Goal: Task Accomplishment & Management: Complete application form

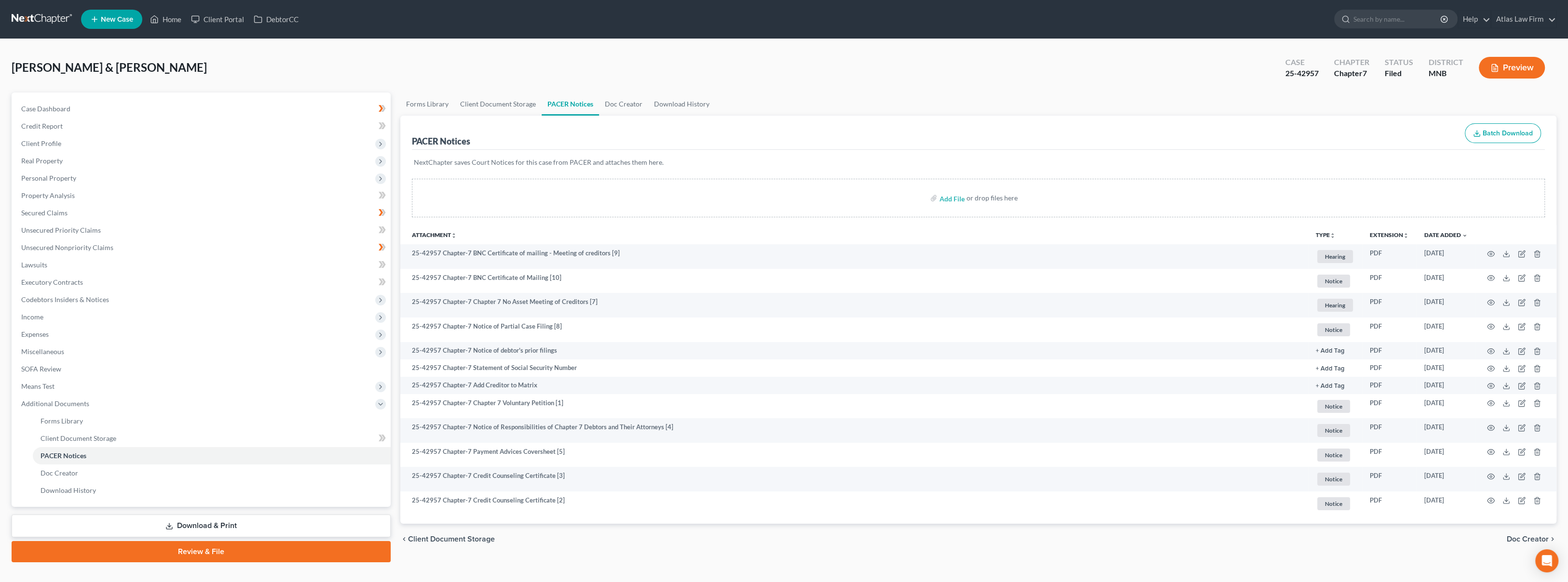
click at [1504, 67] on button "Preview" at bounding box center [1512, 68] width 66 height 22
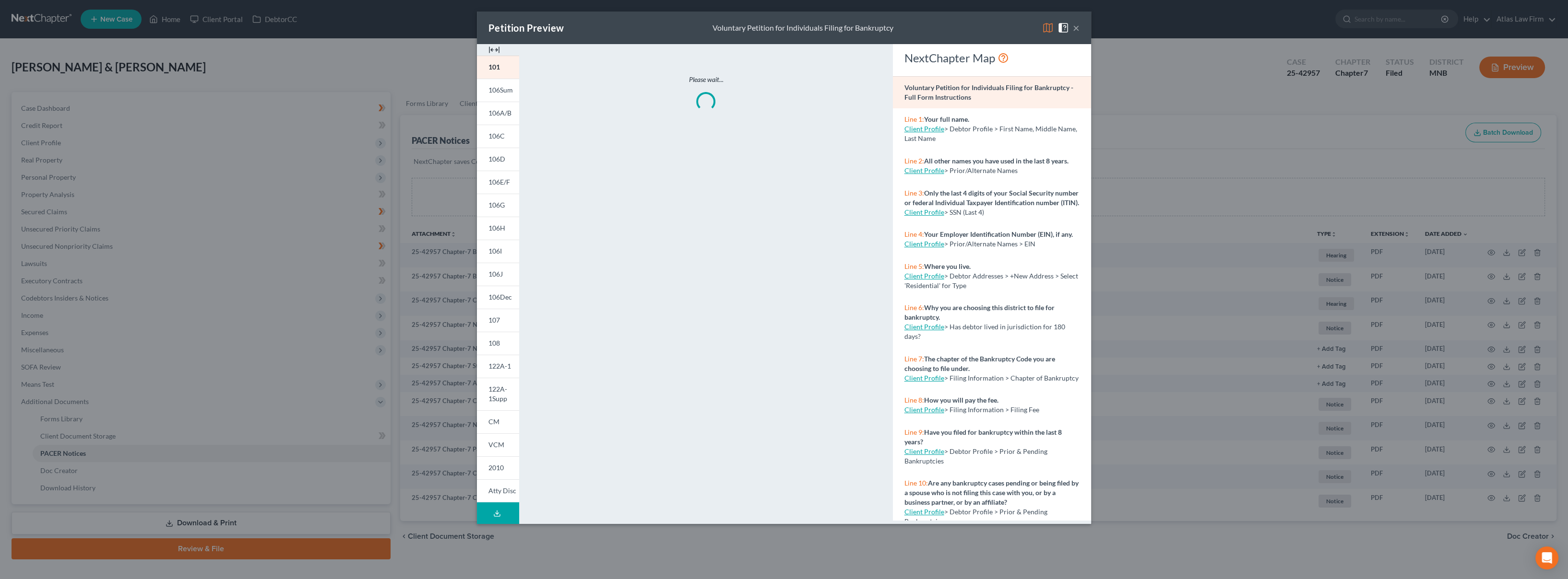
click at [1048, 29] on img at bounding box center [1048, 28] width 12 height 12
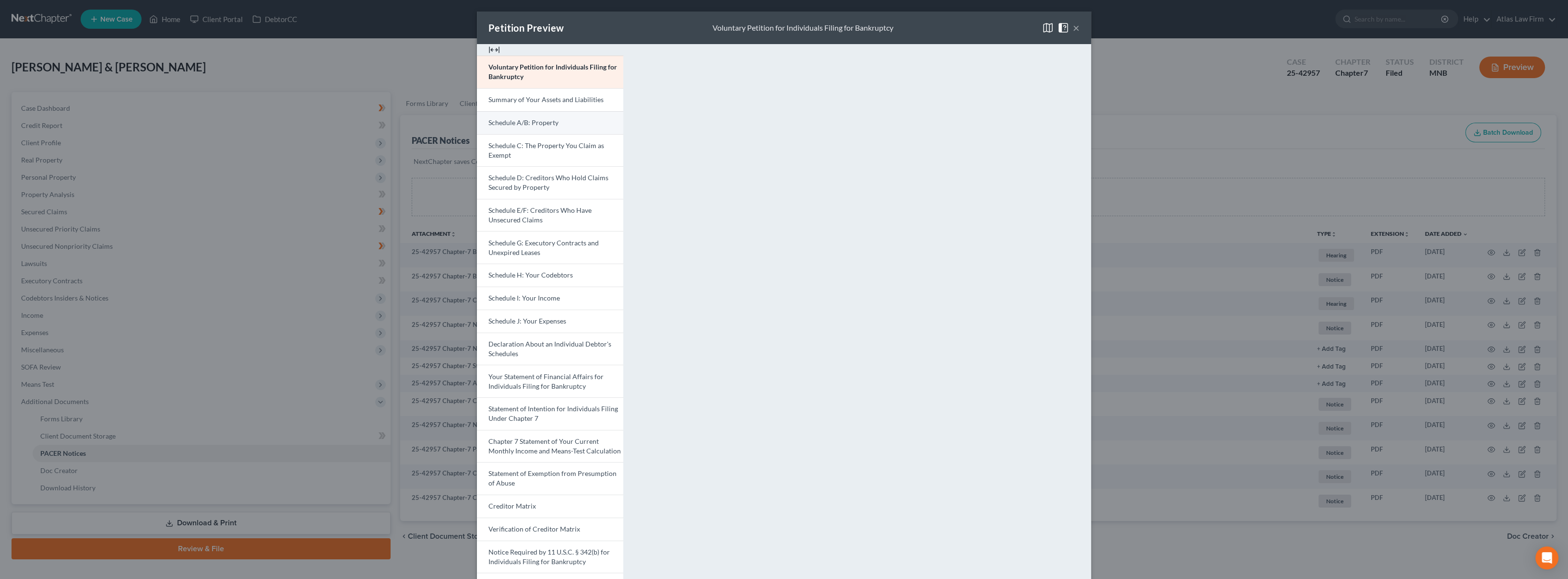
click at [502, 121] on span "Schedule A/B: Property" at bounding box center [523, 122] width 70 height 8
click at [492, 184] on span "Schedule D: Creditors Who Hold Claims Secured by Property" at bounding box center [548, 183] width 120 height 17
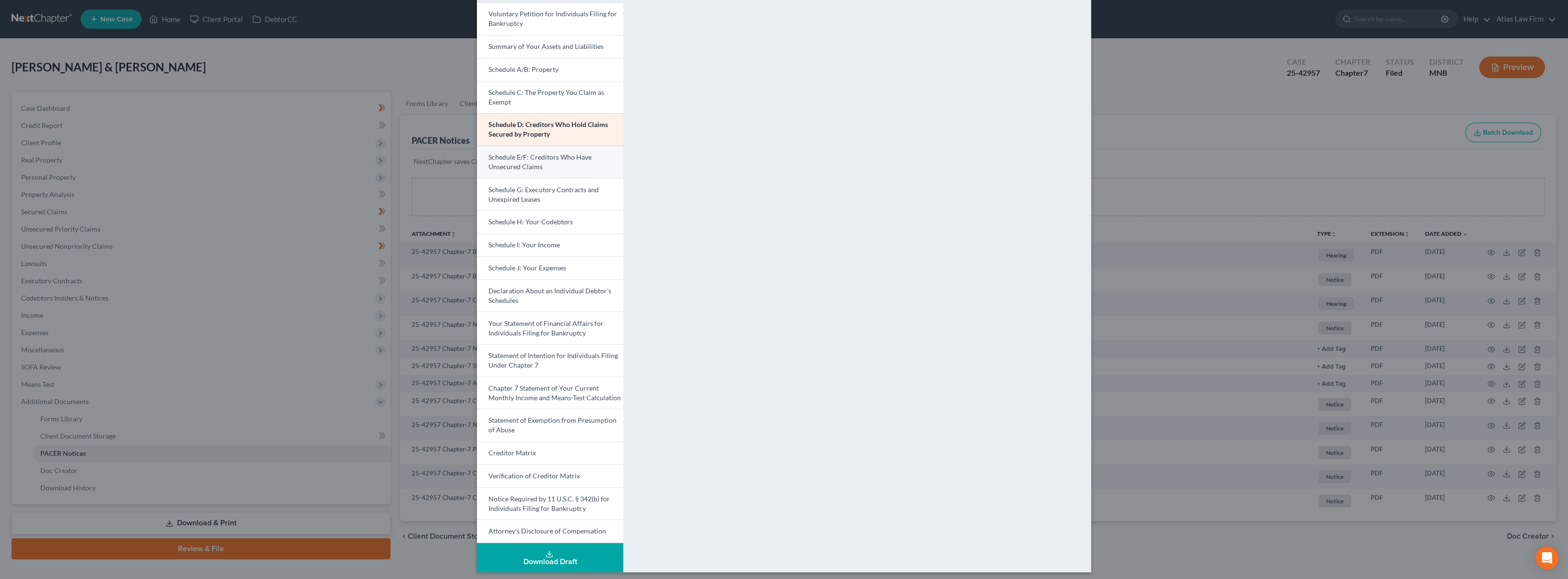
click at [518, 159] on span "Schedule E/F: Creditors Who Have Unsecured Claims" at bounding box center [540, 161] width 103 height 17
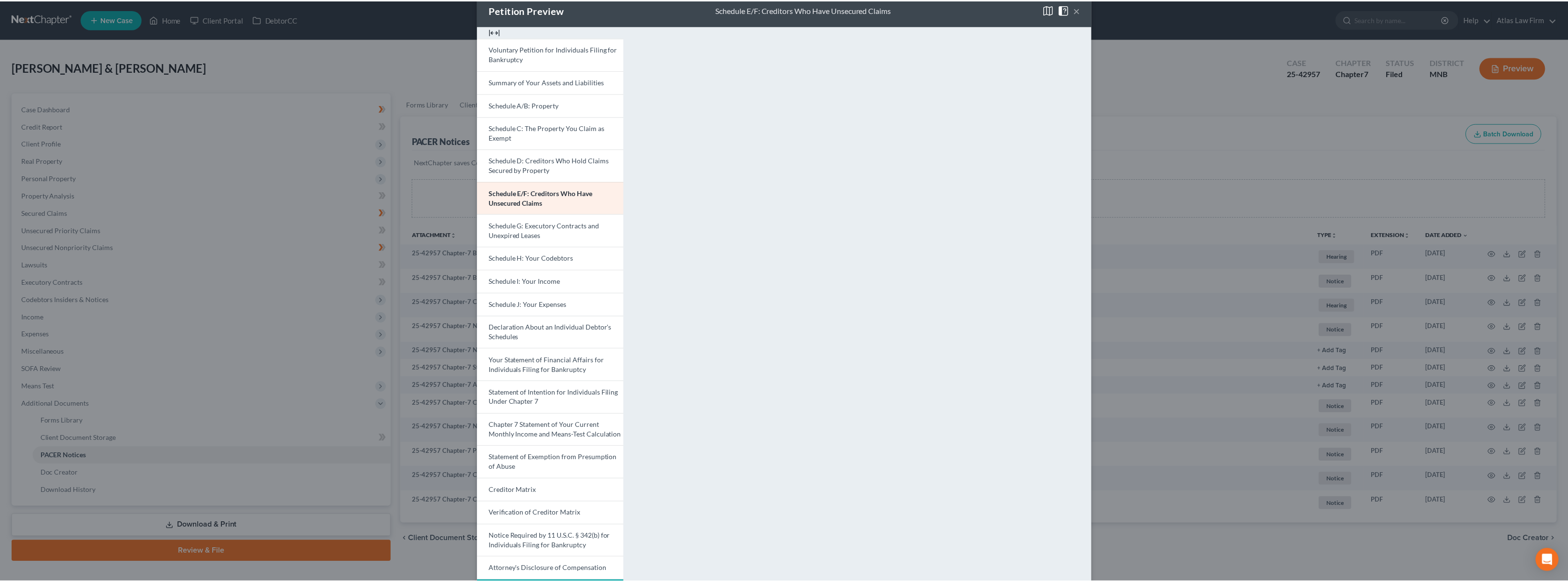
scroll to position [0, 0]
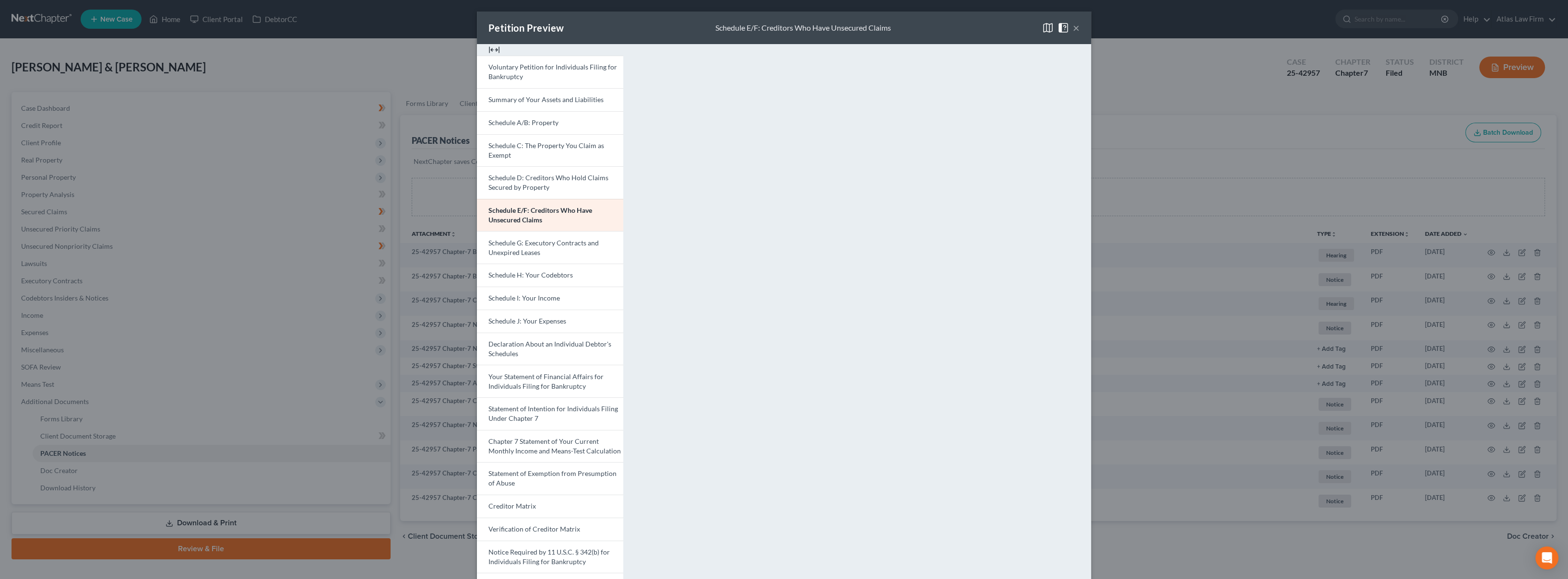
click at [1073, 29] on button "×" at bounding box center [1076, 28] width 7 height 12
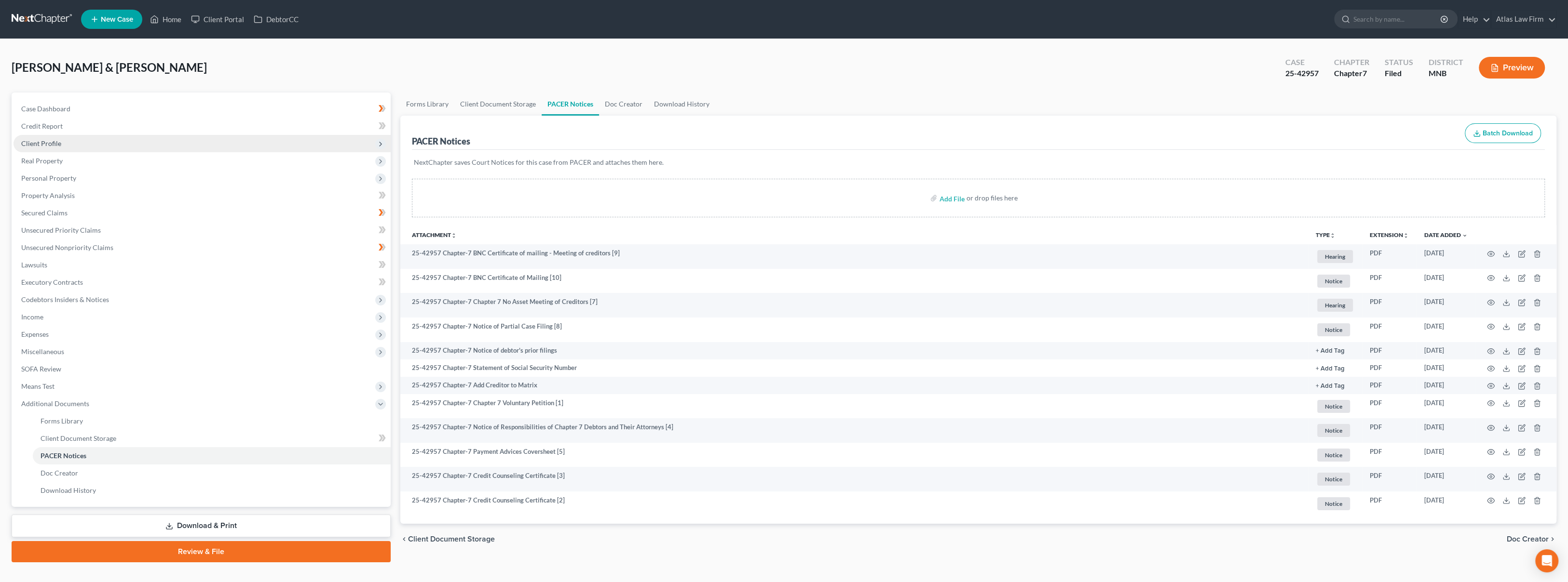
click at [37, 143] on span "Client Profile" at bounding box center [41, 143] width 40 height 8
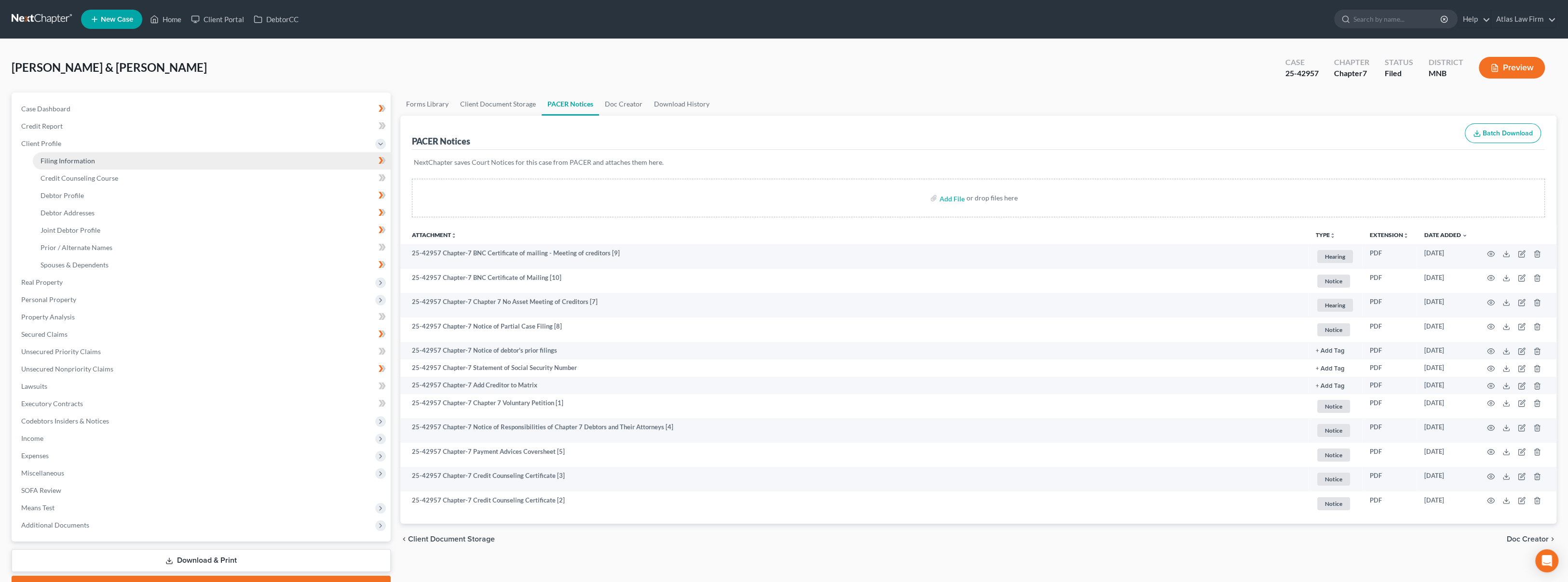
click at [75, 159] on span "Filing Information" at bounding box center [67, 160] width 54 height 8
select select "0"
select select "3"
select select "1"
select select "0"
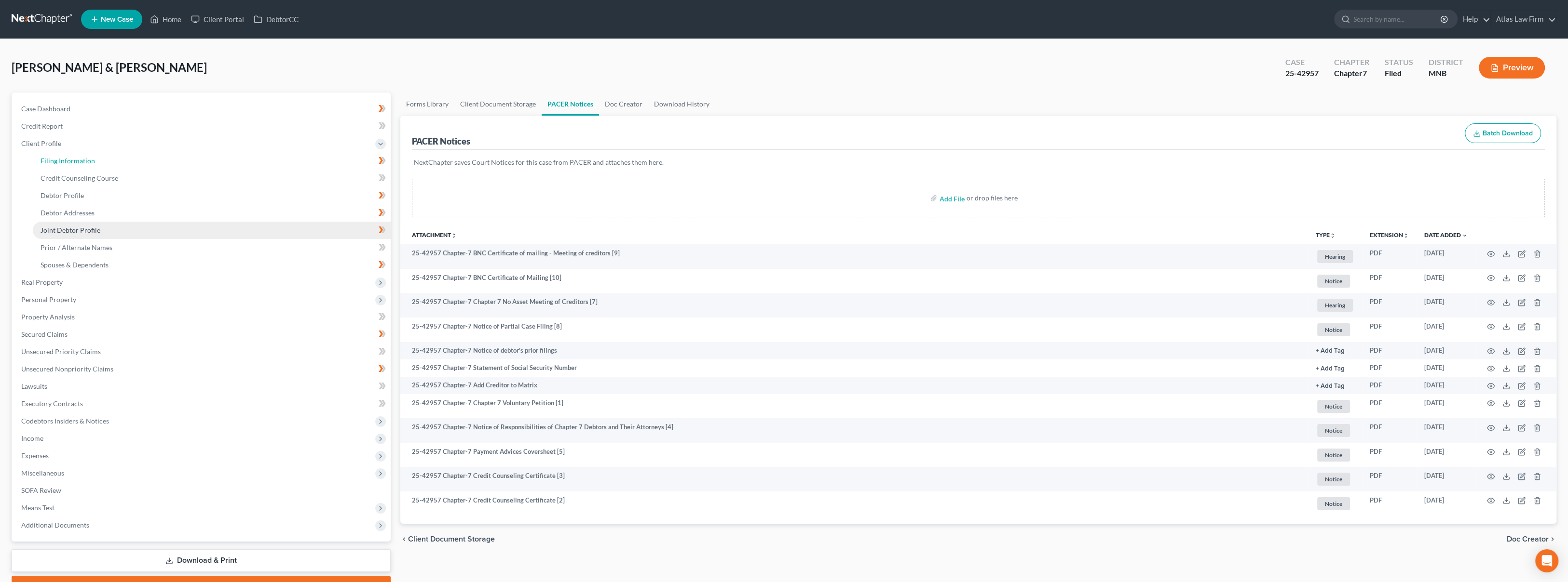
select select "24"
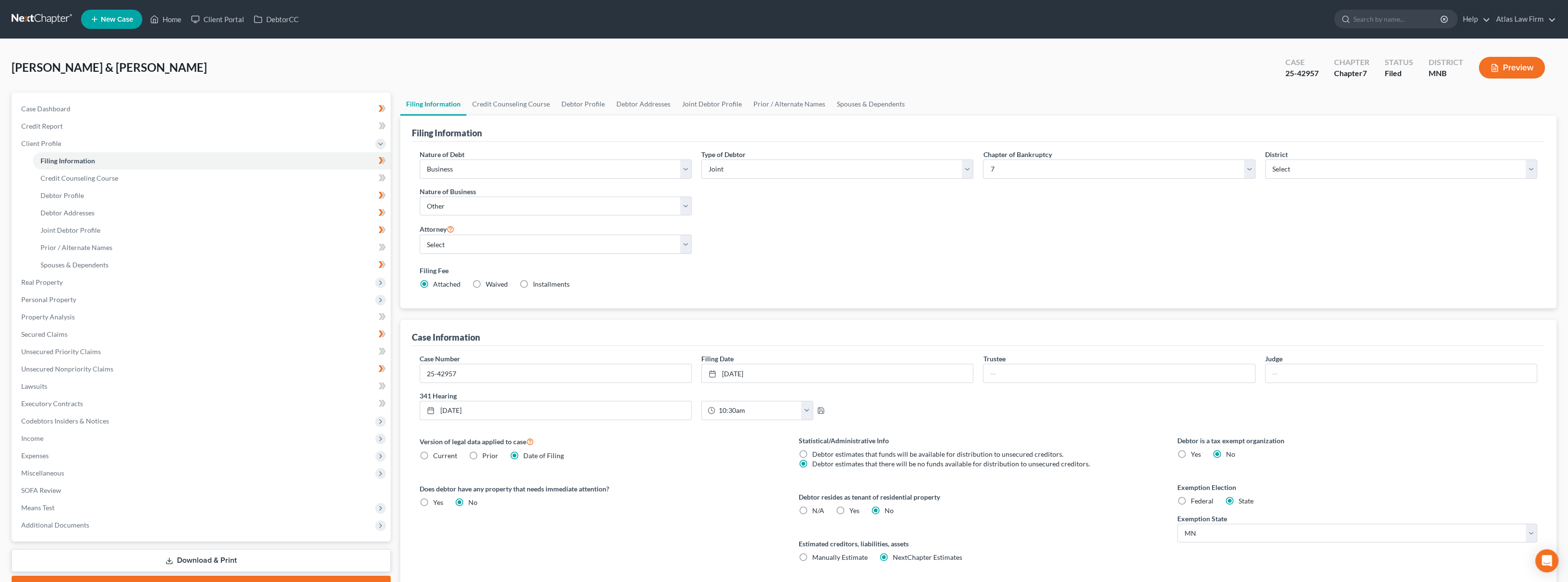
click at [39, 20] on link at bounding box center [42, 20] width 61 height 18
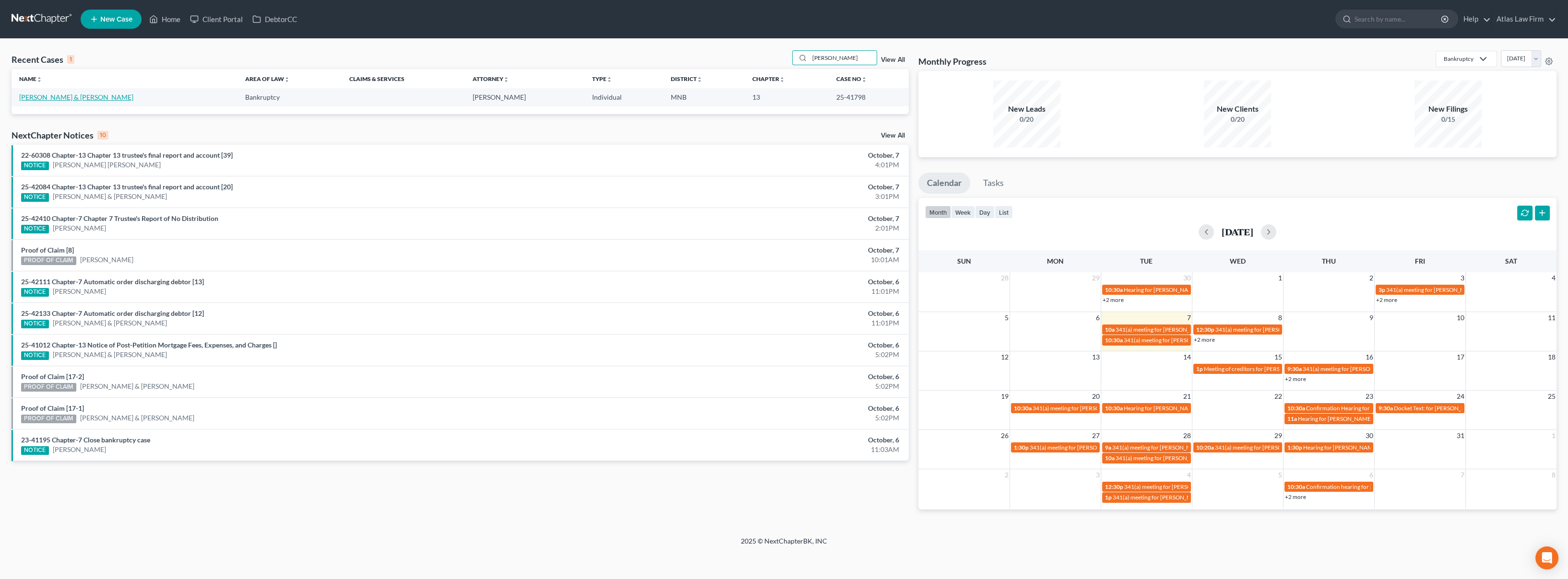
type input "waller"
click at [41, 97] on link "[PERSON_NAME] & [PERSON_NAME]" at bounding box center [76, 97] width 114 height 8
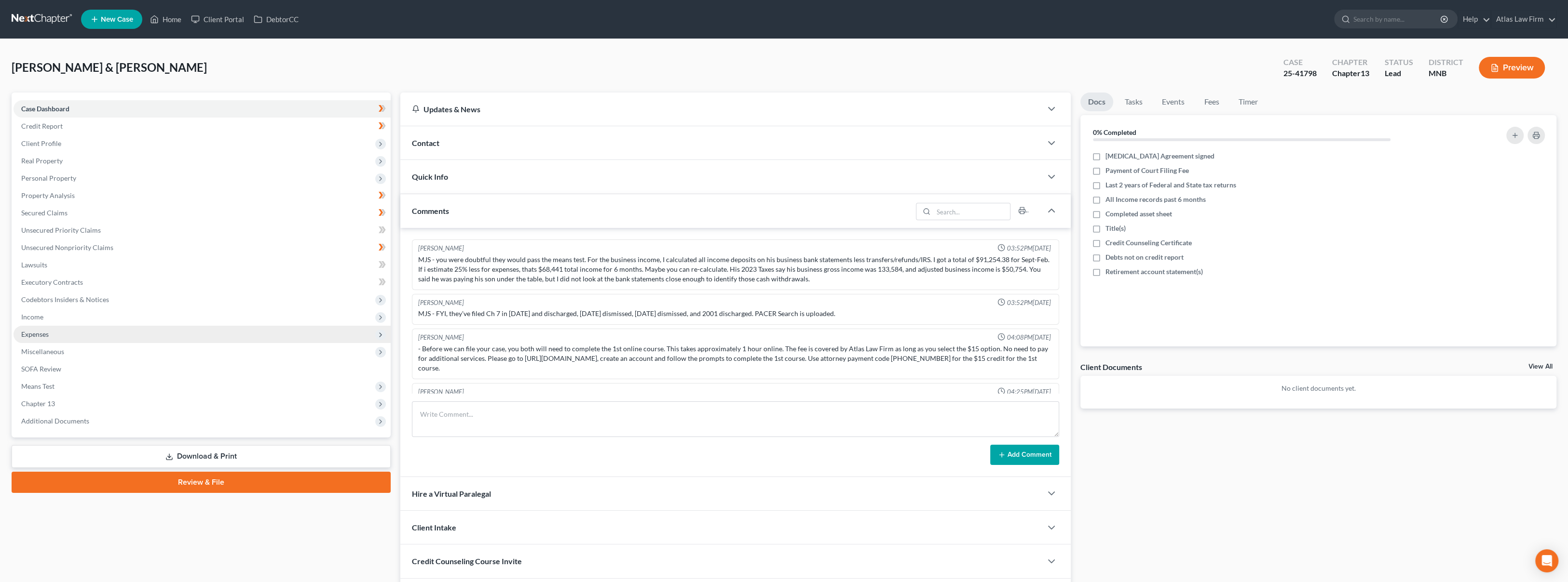
scroll to position [567, 0]
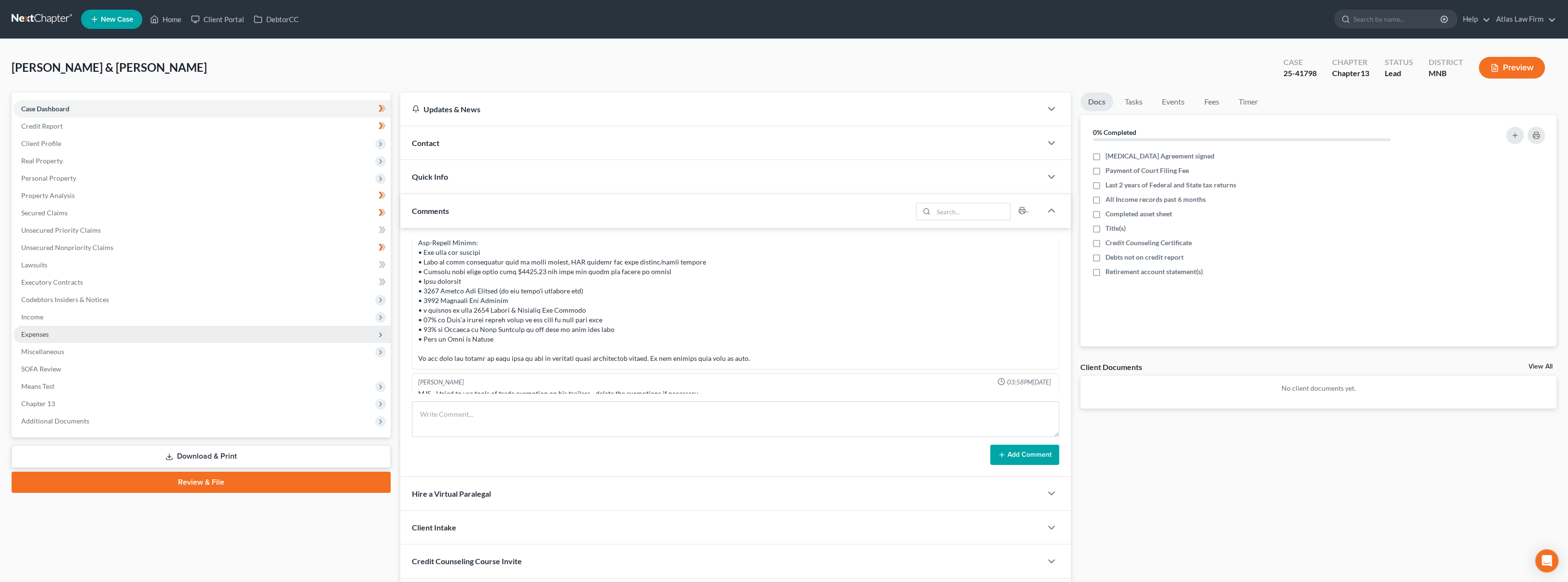
click at [97, 334] on span "Expenses" at bounding box center [201, 335] width 377 height 18
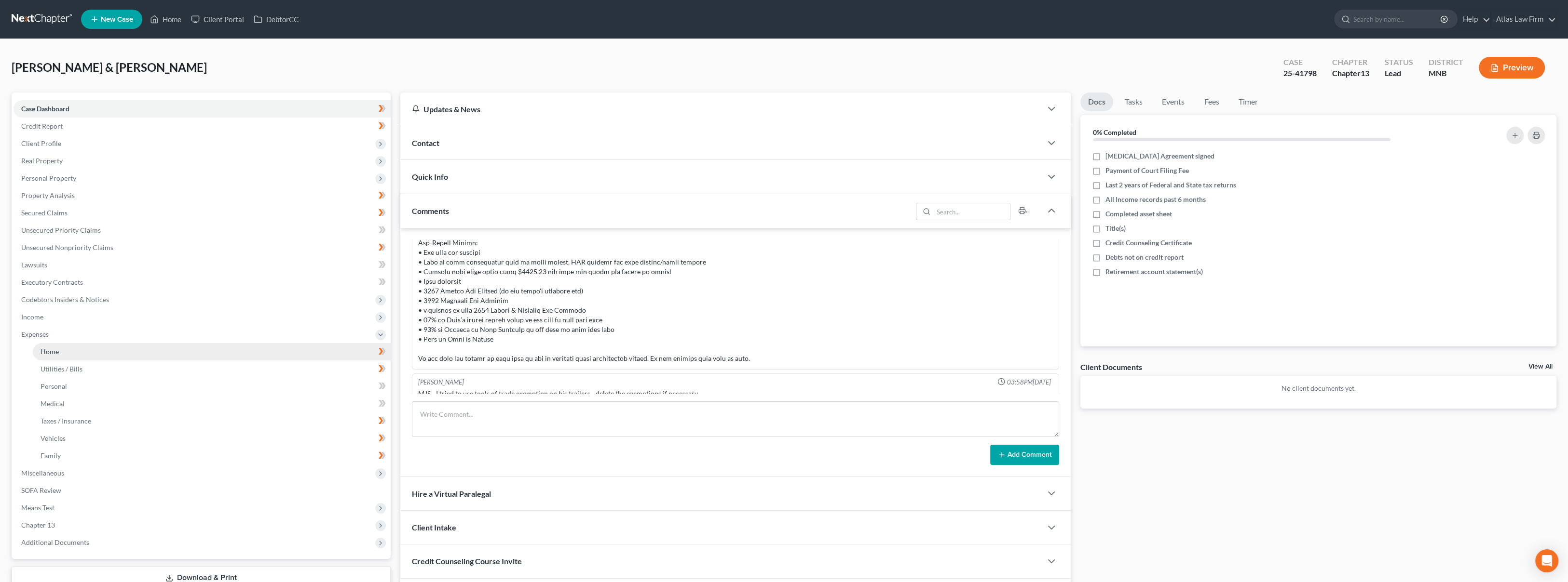
click at [97, 347] on link "Home" at bounding box center [211, 352] width 358 height 18
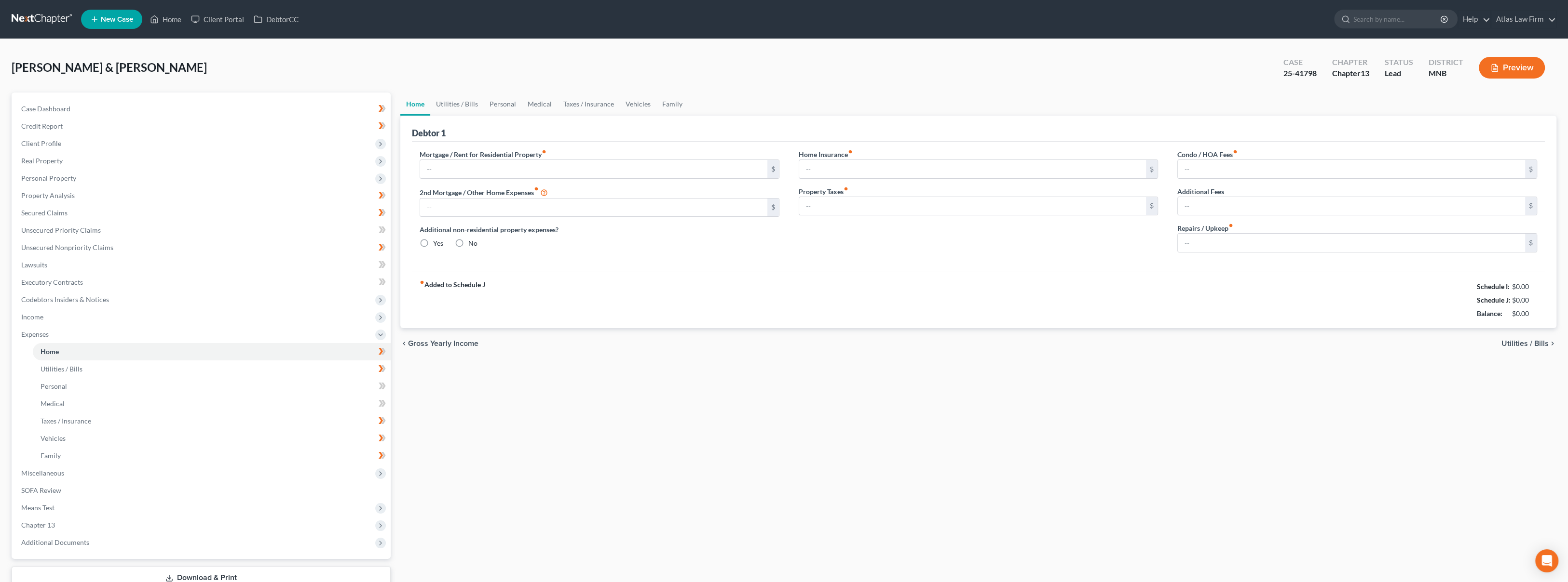
type input "2,300.00"
type input "0.00"
radio input "true"
type input "0.00"
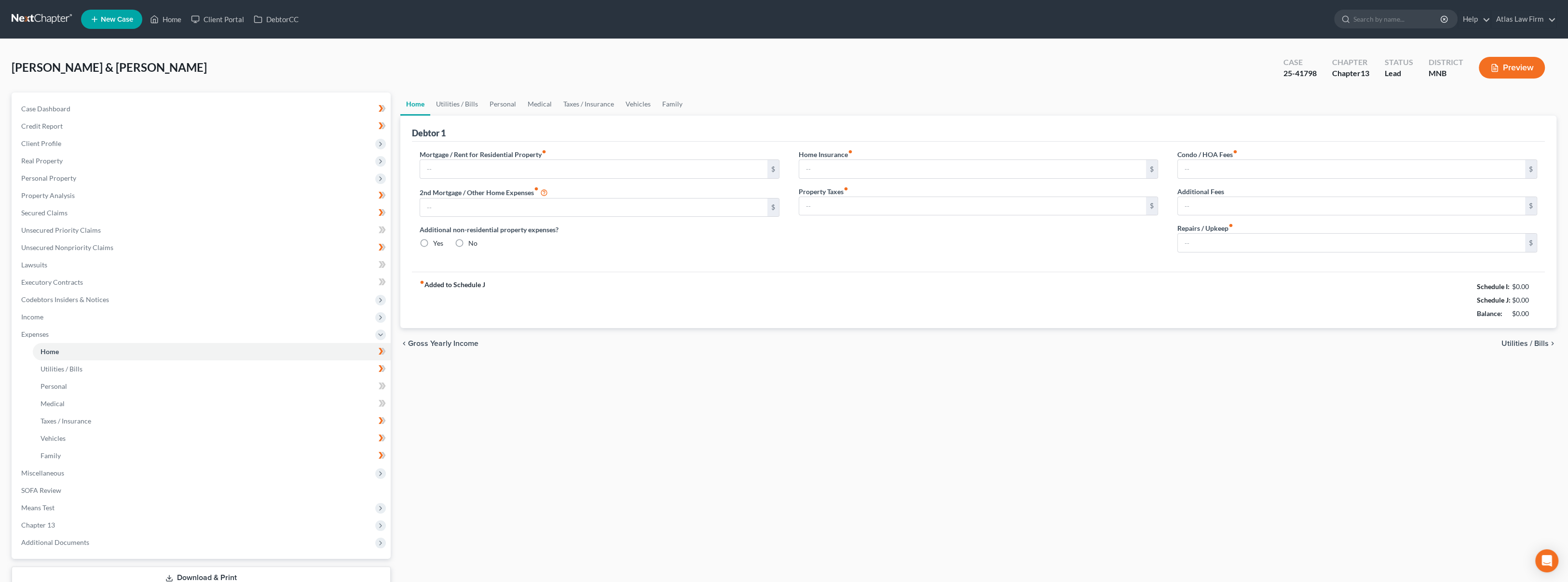
type input "0.00"
type input "100.00"
click at [602, 102] on link "Taxes / Insurance" at bounding box center [588, 105] width 62 height 23
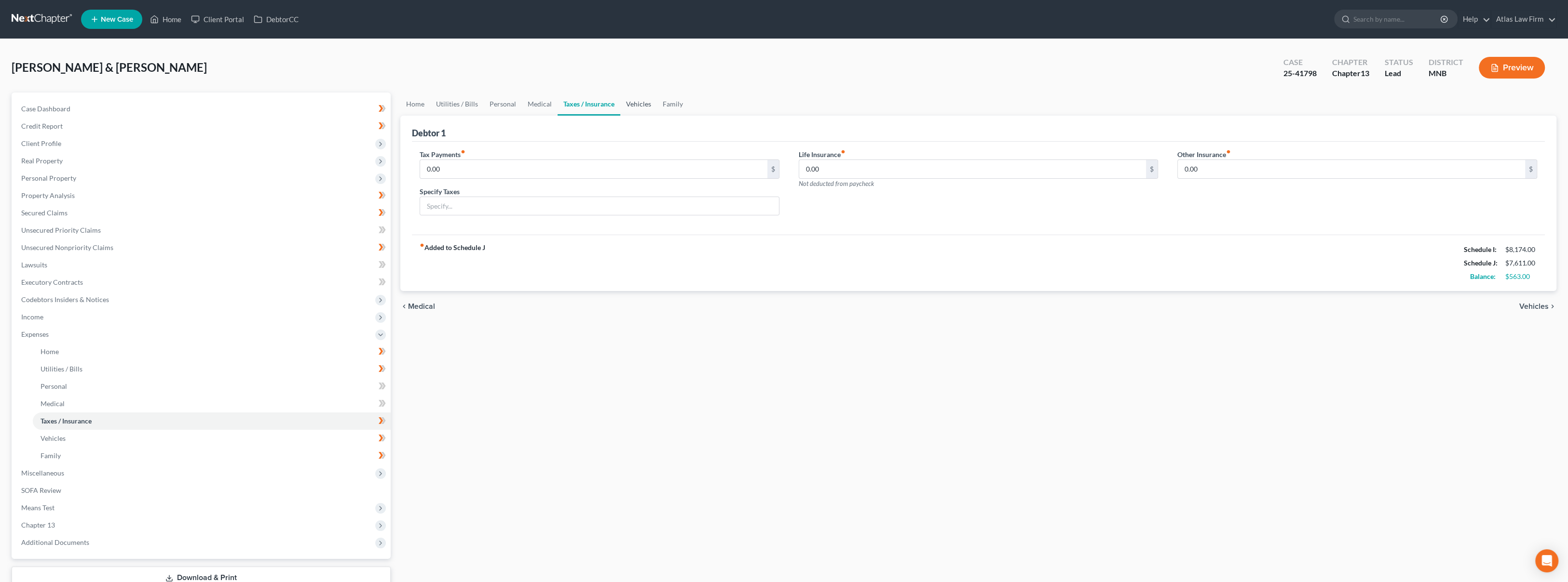
click at [629, 102] on link "Vehicles" at bounding box center [639, 105] width 37 height 23
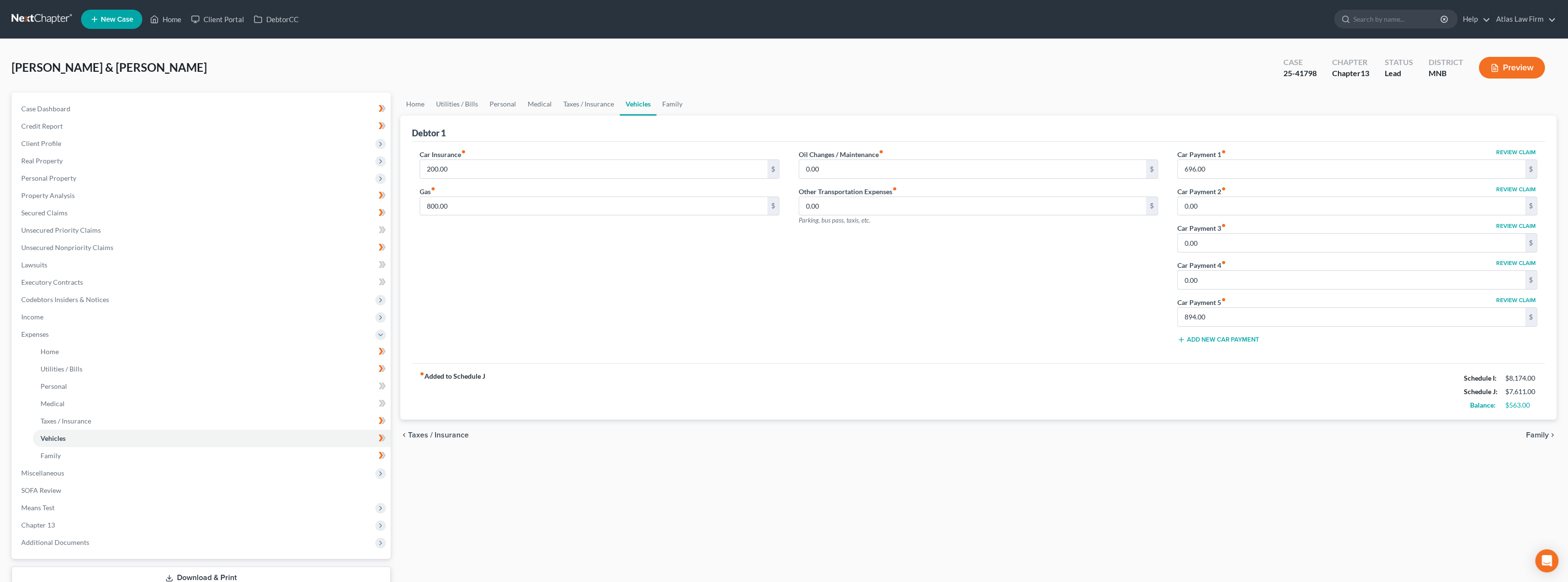
click at [729, 63] on div "Waller, Wayne & Viki Upgraded Case 25-41798 Chapter Chapter 13 Status Lead Dist…" at bounding box center [784, 71] width 1545 height 42
drag, startPoint x: 719, startPoint y: 22, endPoint x: 724, endPoint y: 18, distance: 6.4
click at [719, 22] on ul "New Case Home Client Portal DebtorCC - No Result - See all results Or Press Ent…" at bounding box center [819, 19] width 1475 height 25
click at [33, 21] on link at bounding box center [42, 20] width 61 height 18
